Goal: Task Accomplishment & Management: Complete application form

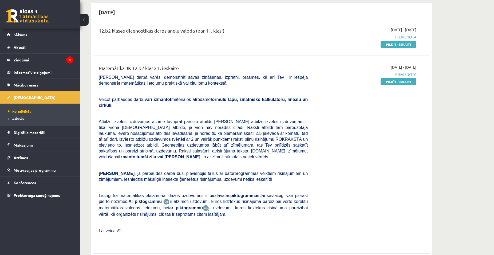
scroll to position [53, 0]
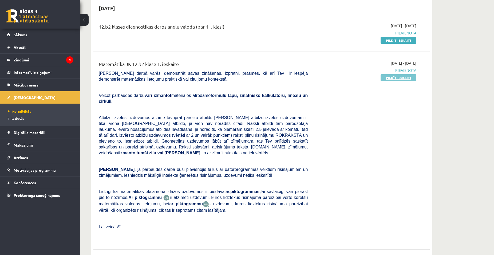
click at [404, 79] on link "Pildīt ieskaiti" at bounding box center [398, 77] width 36 height 7
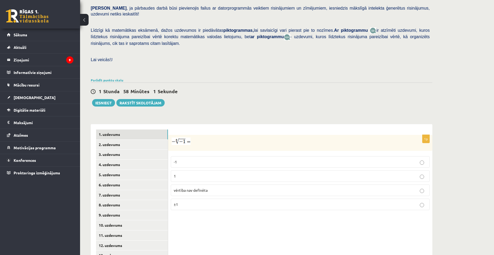
scroll to position [138, 0]
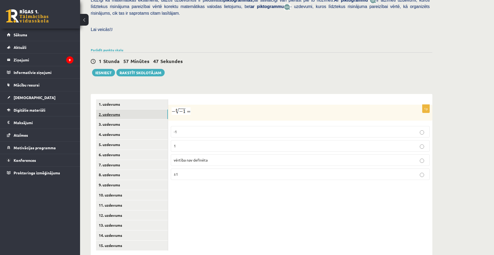
click at [130, 109] on link "2. uzdevums" at bounding box center [132, 114] width 72 height 10
click at [202, 129] on p "x 3 8 x 3 8" at bounding box center [300, 132] width 253 height 6
click at [133, 119] on link "3. uzdevums" at bounding box center [132, 124] width 72 height 10
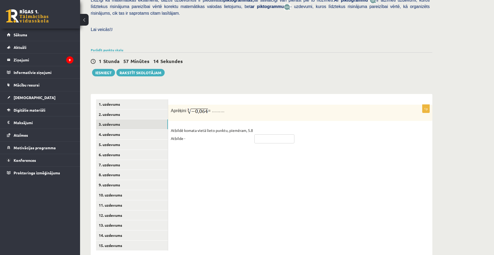
click at [272, 134] on input "text" at bounding box center [274, 138] width 40 height 9
type input "****"
click at [137, 129] on link "4. uzdevums" at bounding box center [132, 134] width 72 height 10
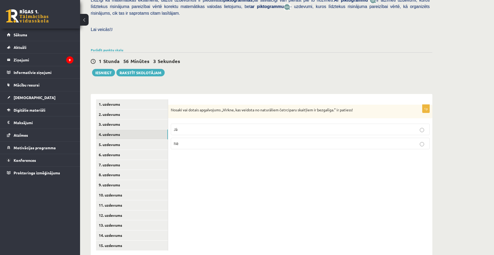
click at [375, 126] on p "Jā" at bounding box center [300, 129] width 253 height 6
click at [375, 138] on label "Nē" at bounding box center [300, 143] width 259 height 11
click at [145, 140] on link "5. uzdevums" at bounding box center [132, 145] width 72 height 10
click at [218, 124] on label "Jā" at bounding box center [300, 129] width 259 height 11
click at [147, 150] on link "6. uzdevums" at bounding box center [132, 155] width 72 height 10
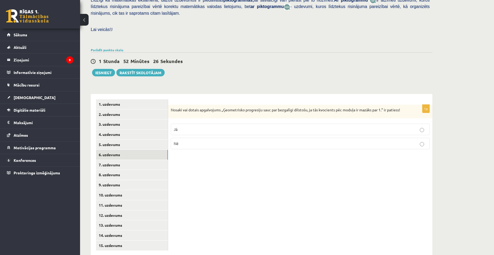
click at [200, 126] on p "Jā" at bounding box center [300, 129] width 253 height 6
click at [144, 160] on link "7. uzdevums" at bounding box center [132, 165] width 72 height 10
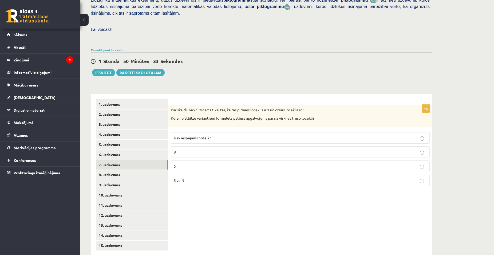
click at [208, 132] on label "Nav iespējams noteikt" at bounding box center [300, 137] width 259 height 11
click at [148, 170] on link "8. uzdevums" at bounding box center [132, 175] width 72 height 10
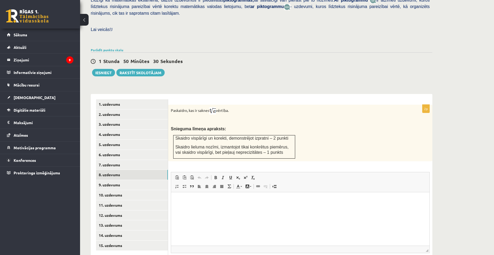
scroll to position [0, 0]
click at [452, 115] on div "Matemātika JK 12.b2 klase 1. ieskaite , Rikija Ķikuste (12.b2 JK klase) Pārbaud…" at bounding box center [287, 91] width 414 height 416
click at [229, 208] on html at bounding box center [300, 200] width 258 height 16
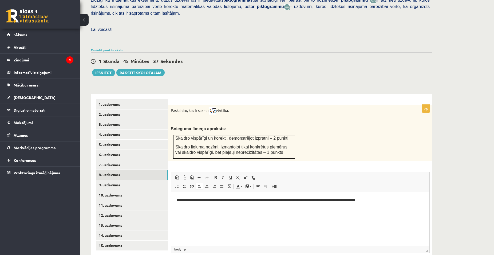
click at [272, 200] on p "**********" at bounding box center [300, 200] width 248 height 6
click at [376, 201] on p "**********" at bounding box center [300, 200] width 248 height 6
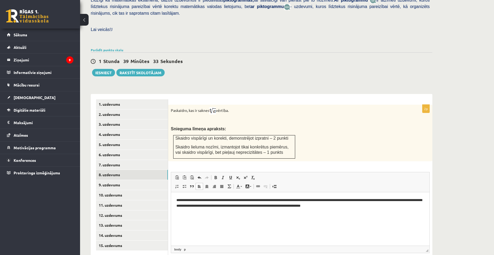
click at [382, 200] on p "**********" at bounding box center [300, 202] width 248 height 11
click at [383, 200] on p "**********" at bounding box center [300, 202] width 248 height 11
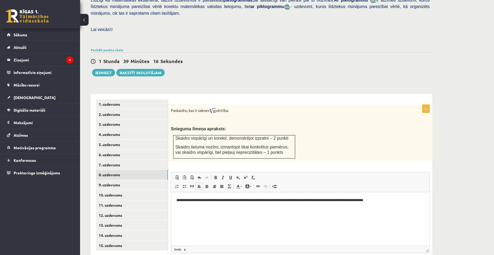
click at [328, 198] on p "**********" at bounding box center [300, 200] width 248 height 6
click at [156, 180] on link "9. uzdevums" at bounding box center [132, 185] width 72 height 10
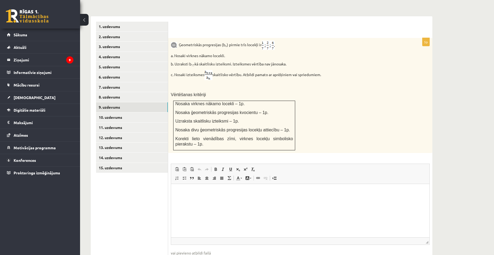
scroll to position [216, 0]
click at [125, 92] on link "8. uzdevums" at bounding box center [132, 97] width 72 height 10
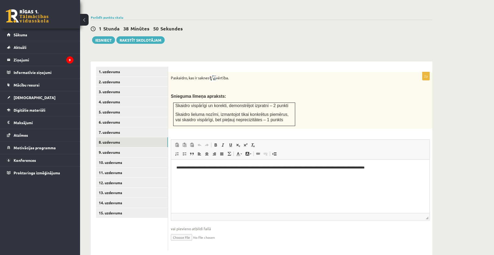
scroll to position [0, 0]
click at [151, 147] on link "9. uzdevums" at bounding box center [132, 152] width 72 height 10
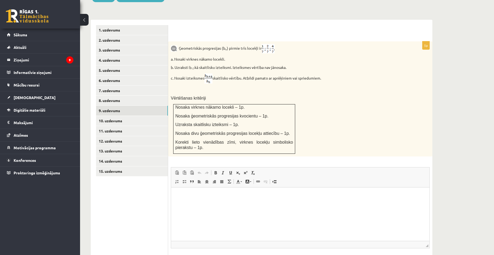
scroll to position [216, 0]
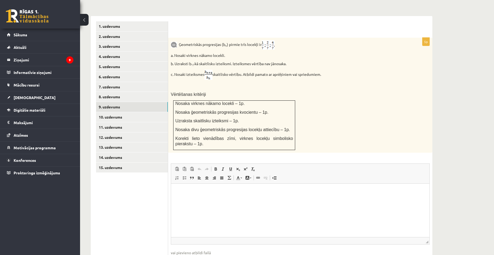
type input "**********"
click at [120, 112] on link "10. uzdevums" at bounding box center [132, 117] width 72 height 10
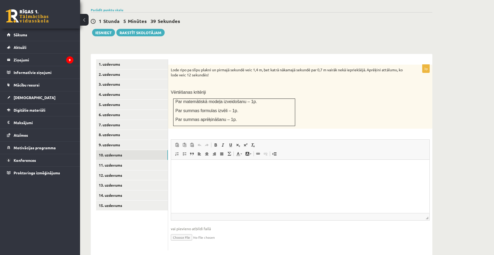
scroll to position [0, 0]
click at [183, 231] on input "file" at bounding box center [300, 236] width 259 height 11
type input "**********"
click at [118, 160] on link "11. uzdevums" at bounding box center [132, 165] width 72 height 10
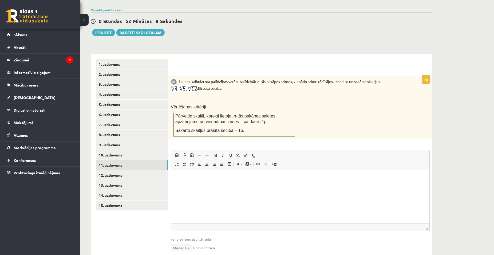
click at [472, 137] on div "Matemātika JK 12.b2 klase 1. ieskaite , Rikija Ķikuste (12.b2 JK klase) Pārbaud…" at bounding box center [287, 60] width 414 height 434
click at [174, 242] on input "file" at bounding box center [300, 247] width 259 height 11
type input "**********"
click at [133, 150] on link "10. uzdevums" at bounding box center [132, 155] width 72 height 10
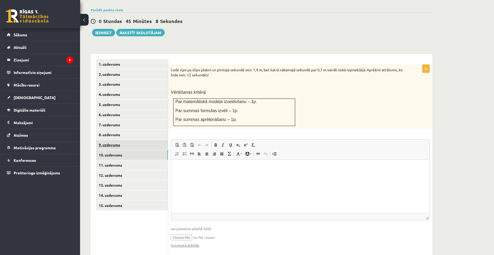
click at [120, 140] on link "9. uzdevums" at bounding box center [132, 145] width 72 height 10
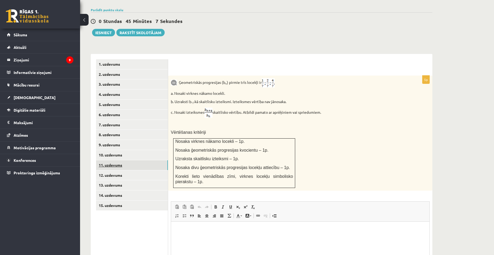
click at [121, 160] on link "11. uzdevums" at bounding box center [132, 165] width 72 height 10
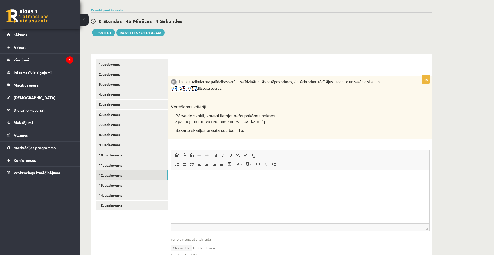
click at [125, 170] on link "12. uzdevums" at bounding box center [132, 175] width 72 height 10
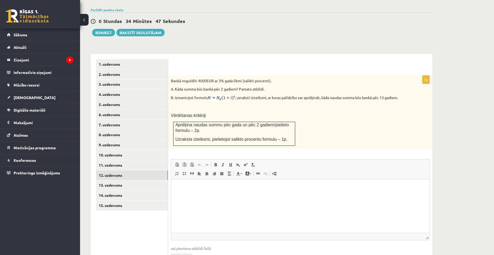
click at [186, 251] on input "file" at bounding box center [300, 256] width 259 height 11
type input "**********"
click at [128, 160] on link "11. uzdevums" at bounding box center [132, 165] width 72 height 10
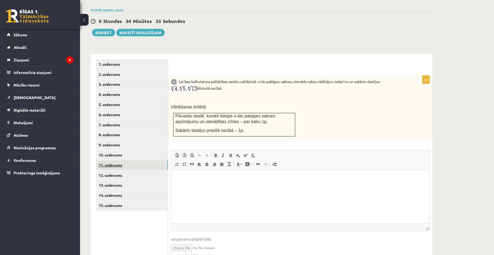
click at [122, 160] on link "11. uzdevums" at bounding box center [132, 165] width 72 height 10
click at [126, 170] on link "12. uzdevums" at bounding box center [132, 175] width 72 height 10
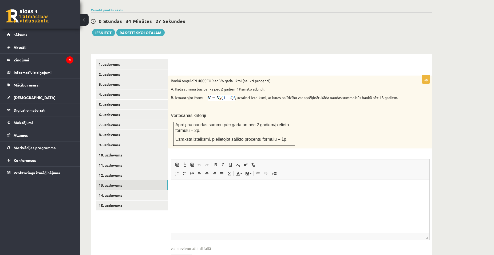
click at [123, 180] on link "13. uzdevums" at bounding box center [132, 185] width 72 height 10
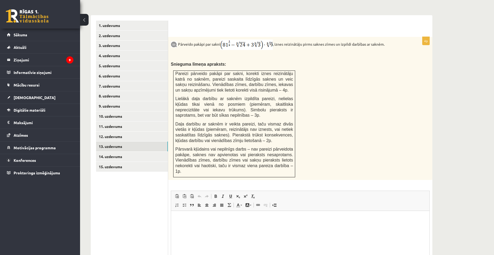
scroll to position [217, 0]
click at [115, 151] on link "14. uzdevums" at bounding box center [132, 156] width 72 height 10
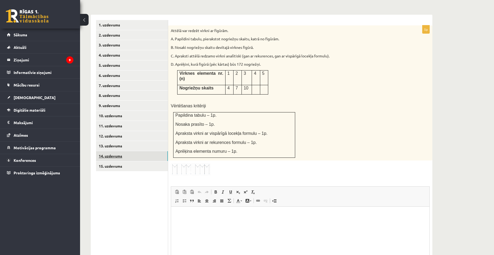
scroll to position [0, 0]
click at [112, 161] on link "15. uzdevums" at bounding box center [132, 166] width 72 height 10
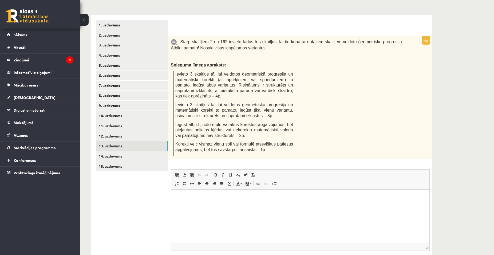
click at [117, 141] on link "13. uzdevums" at bounding box center [132, 146] width 72 height 10
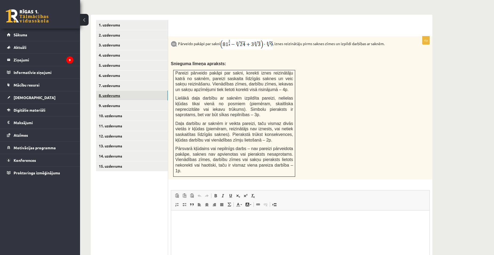
click at [111, 90] on link "8. uzdevums" at bounding box center [132, 95] width 72 height 10
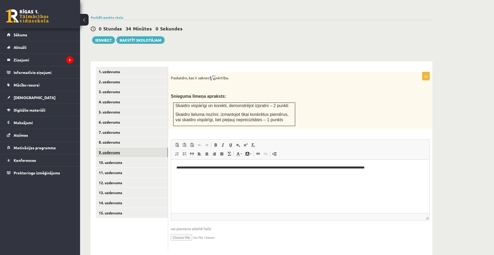
click at [124, 147] on link "9. uzdevums" at bounding box center [132, 152] width 72 height 10
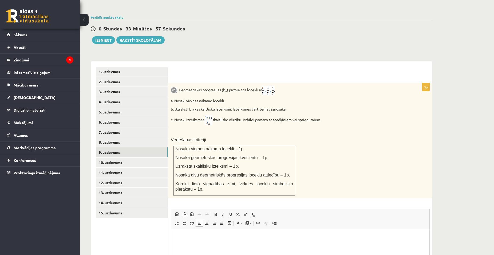
click at [200, 232] on html at bounding box center [300, 237] width 258 height 16
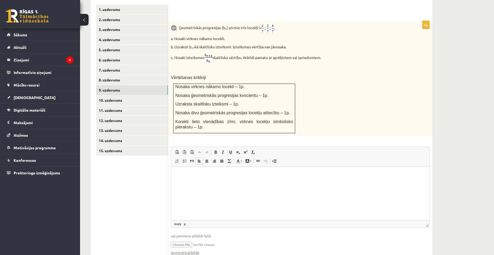
scroll to position [232, 0]
click at [124, 96] on link "10. uzdevums" at bounding box center [132, 101] width 72 height 10
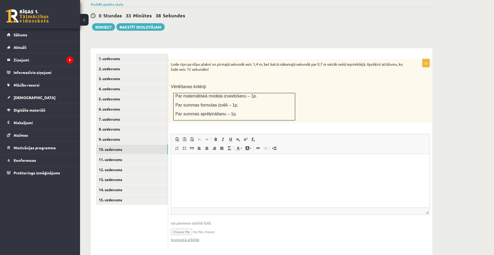
scroll to position [0, 0]
click at [201, 169] on html at bounding box center [300, 162] width 258 height 16
click at [126, 154] on link "11. uzdevums" at bounding box center [132, 159] width 72 height 10
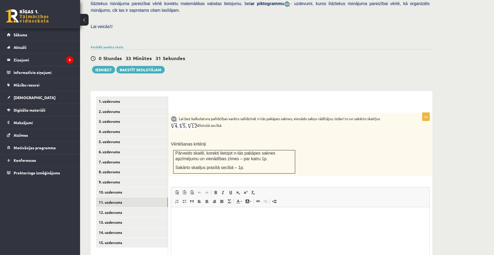
click at [200, 187] on fieldset "Rich Text Editor, wiswyg-editor-user-answer-47024813391280 Redaktora rīkjoslas …" at bounding box center [300, 244] width 259 height 114
click at [201, 217] on p "Bagātinātā teksta redaktors, wiswyg-editor-user-answer-47024813391280" at bounding box center [300, 215] width 248 height 6
click at [124, 207] on link "12. uzdevums" at bounding box center [132, 212] width 72 height 10
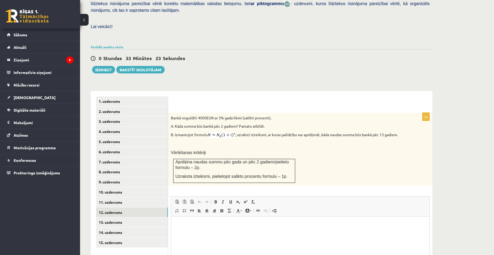
click at [201, 200] on span at bounding box center [199, 202] width 4 height 4
click at [205, 220] on html at bounding box center [300, 224] width 258 height 16
click at [121, 217] on link "13. uzdevums" at bounding box center [132, 222] width 72 height 10
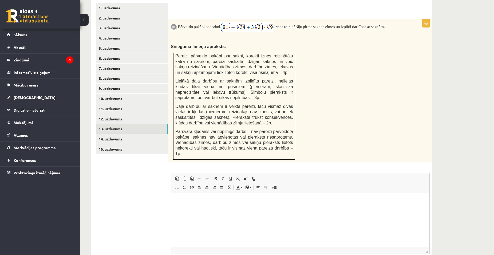
scroll to position [236, 0]
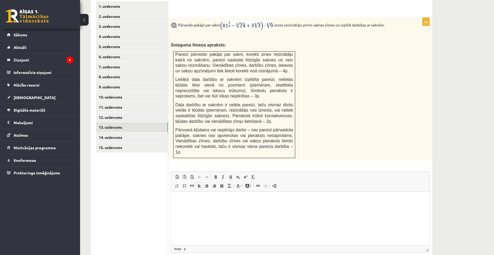
click at [218, 208] on html at bounding box center [300, 200] width 258 height 16
type input "**********"
click at [116, 132] on link "14. uzdevums" at bounding box center [132, 137] width 72 height 10
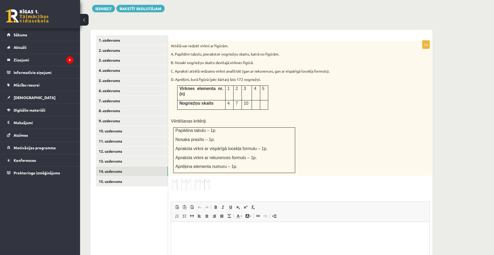
scroll to position [202, 0]
click at [257, 100] on p at bounding box center [256, 102] width 4 height 5
click at [205, 178] on img at bounding box center [191, 184] width 40 height 13
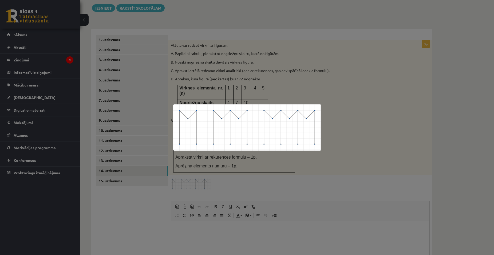
click at [342, 107] on div at bounding box center [247, 127] width 494 height 255
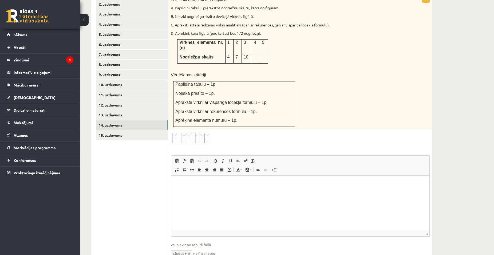
scroll to position [248, 0]
click at [183, 247] on input "file" at bounding box center [300, 252] width 259 height 11
type input "**********"
click at [199, 182] on p "Bagātinātā teksta redaktors, wiswyg-editor-user-answer-47024878415460" at bounding box center [300, 183] width 248 height 6
click at [189, 247] on input "file" at bounding box center [300, 252] width 259 height 11
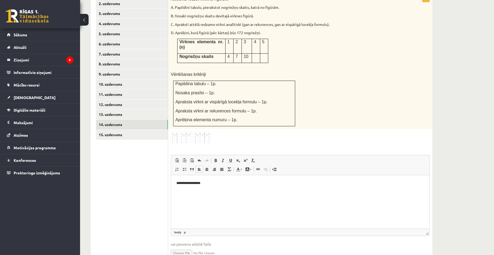
click at [189, 247] on input "file" at bounding box center [300, 252] width 259 height 11
type input "**********"
drag, startPoint x: 193, startPoint y: 182, endPoint x: 208, endPoint y: 184, distance: 15.6
click at [208, 184] on p "**********" at bounding box center [300, 183] width 248 height 6
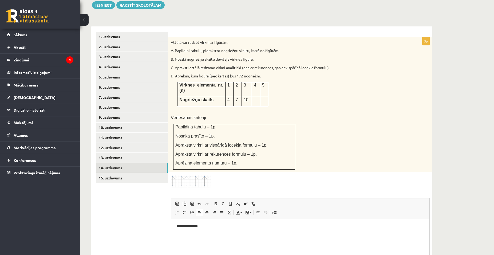
scroll to position [200, 0]
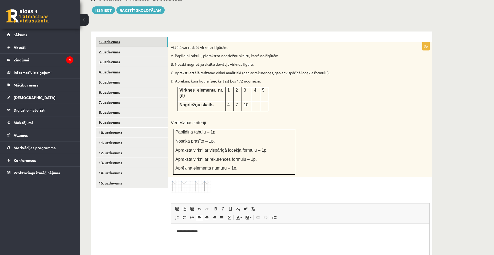
click at [120, 37] on link "1. uzdevums" at bounding box center [132, 42] width 72 height 10
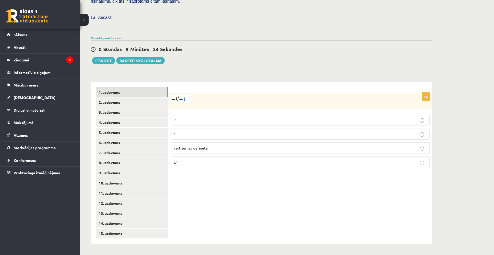
scroll to position [138, 0]
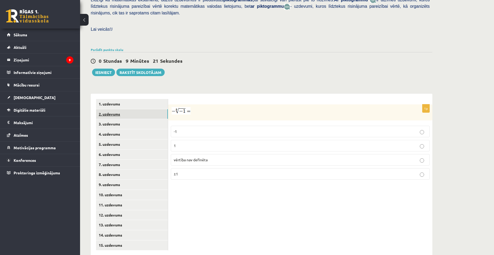
click at [120, 109] on link "2. uzdevums" at bounding box center [132, 114] width 72 height 10
click at [119, 119] on link "3. uzdevums" at bounding box center [132, 124] width 72 height 10
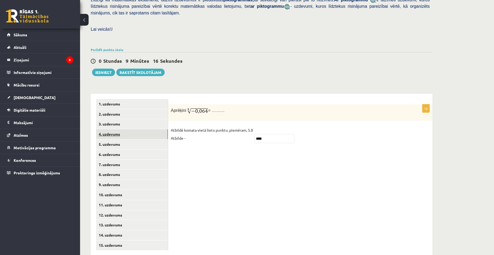
click at [121, 129] on link "4. uzdevums" at bounding box center [132, 134] width 72 height 10
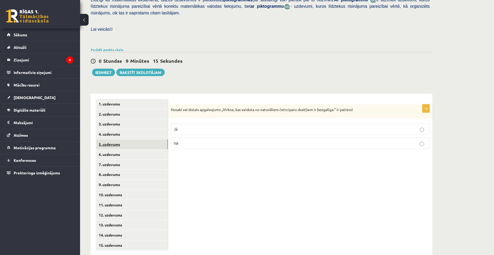
click at [121, 139] on link "5. uzdevums" at bounding box center [132, 144] width 72 height 10
click at [120, 149] on link "6. uzdevums" at bounding box center [132, 154] width 72 height 10
click at [122, 160] on link "7. uzdevums" at bounding box center [132, 165] width 72 height 10
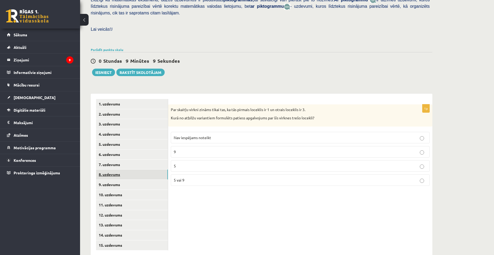
click at [124, 169] on link "8. uzdevums" at bounding box center [132, 174] width 72 height 10
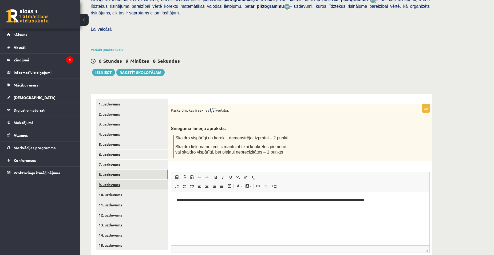
scroll to position [0, 0]
click at [124, 180] on link "9. uzdevums" at bounding box center [132, 185] width 72 height 10
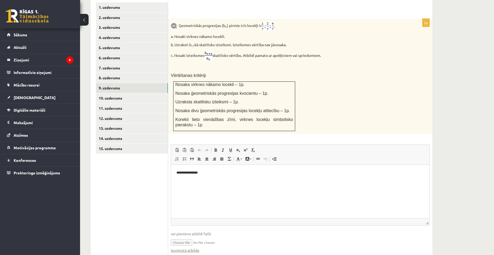
scroll to position [234, 0]
click at [125, 94] on link "10. uzdevums" at bounding box center [132, 99] width 72 height 10
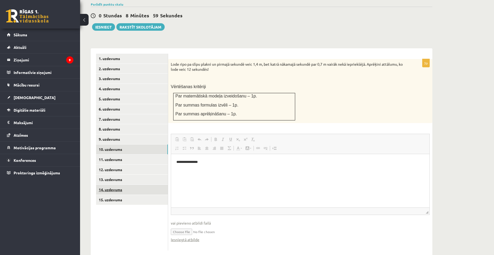
scroll to position [0, 0]
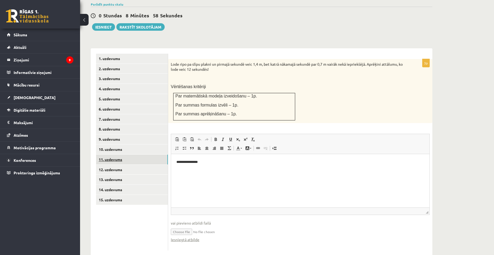
click at [114, 154] on link "11. uzdevums" at bounding box center [132, 159] width 72 height 10
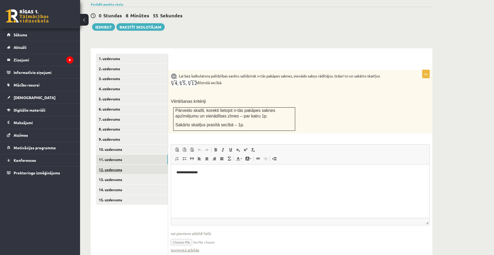
click at [117, 165] on link "12. uzdevums" at bounding box center [132, 170] width 72 height 10
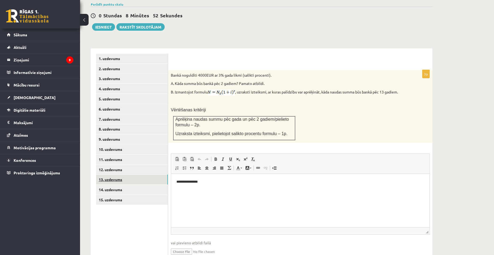
click at [114, 174] on link "13. uzdevums" at bounding box center [132, 179] width 72 height 10
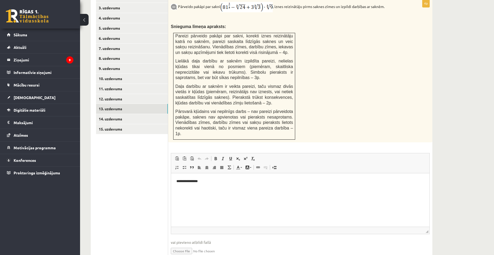
scroll to position [255, 0]
click at [150, 113] on link "14. uzdevums" at bounding box center [132, 118] width 72 height 10
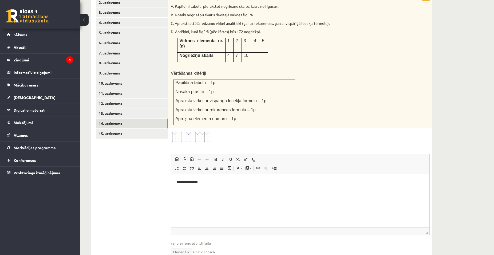
scroll to position [252, 0]
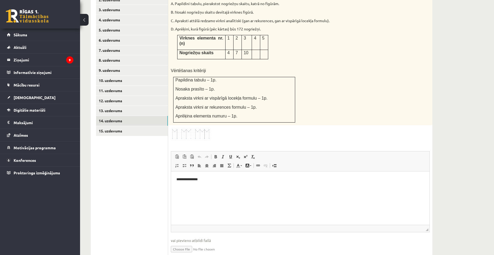
click at [190, 254] on link "Iesniegtā atbilde" at bounding box center [185, 257] width 29 height 6
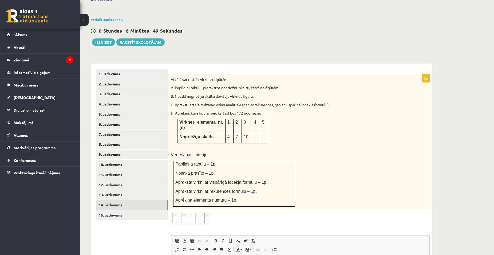
scroll to position [168, 0]
click at [104, 39] on button "Iesniegt" at bounding box center [103, 42] width 23 height 7
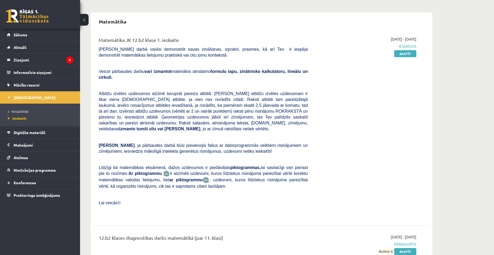
scroll to position [53, 0]
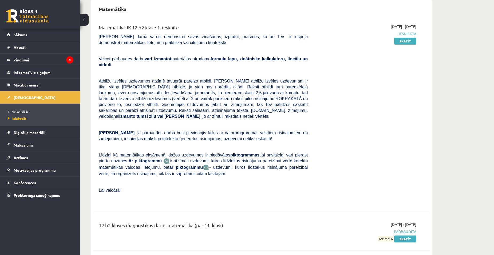
click at [23, 110] on span "Neizpildītās" at bounding box center [18, 111] width 20 height 4
